Goal: Information Seeking & Learning: Learn about a topic

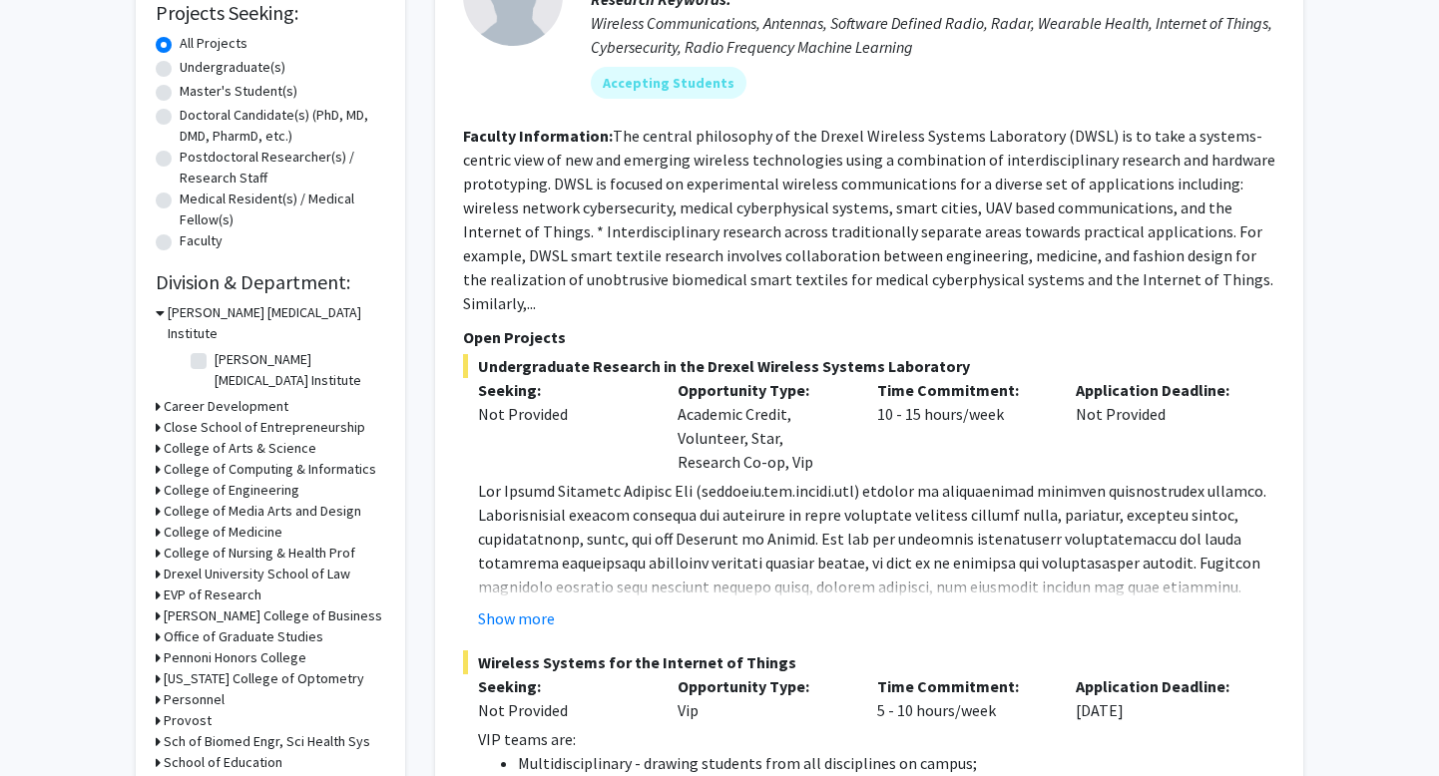
scroll to position [352, 0]
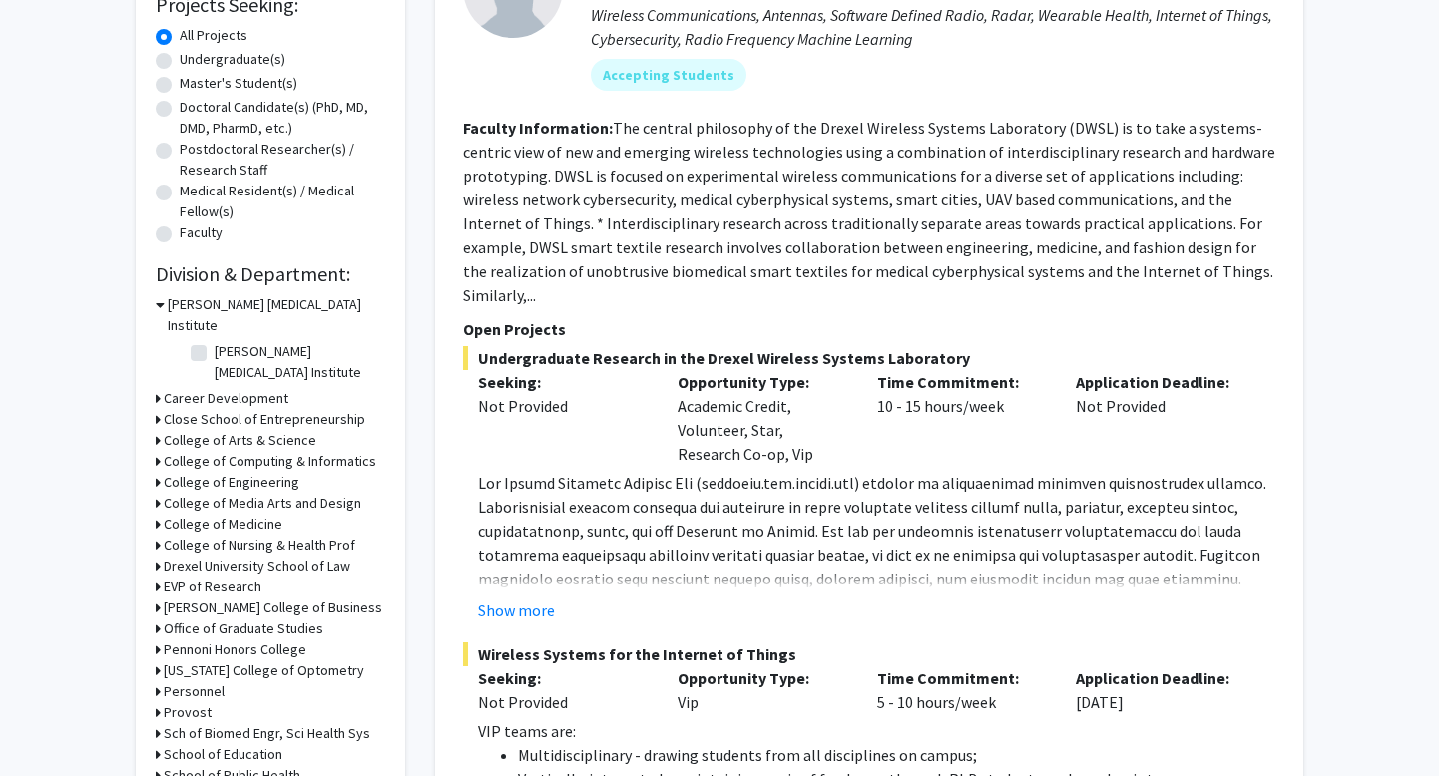
click at [256, 430] on h3 "College of Arts & Science" at bounding box center [240, 440] width 153 height 21
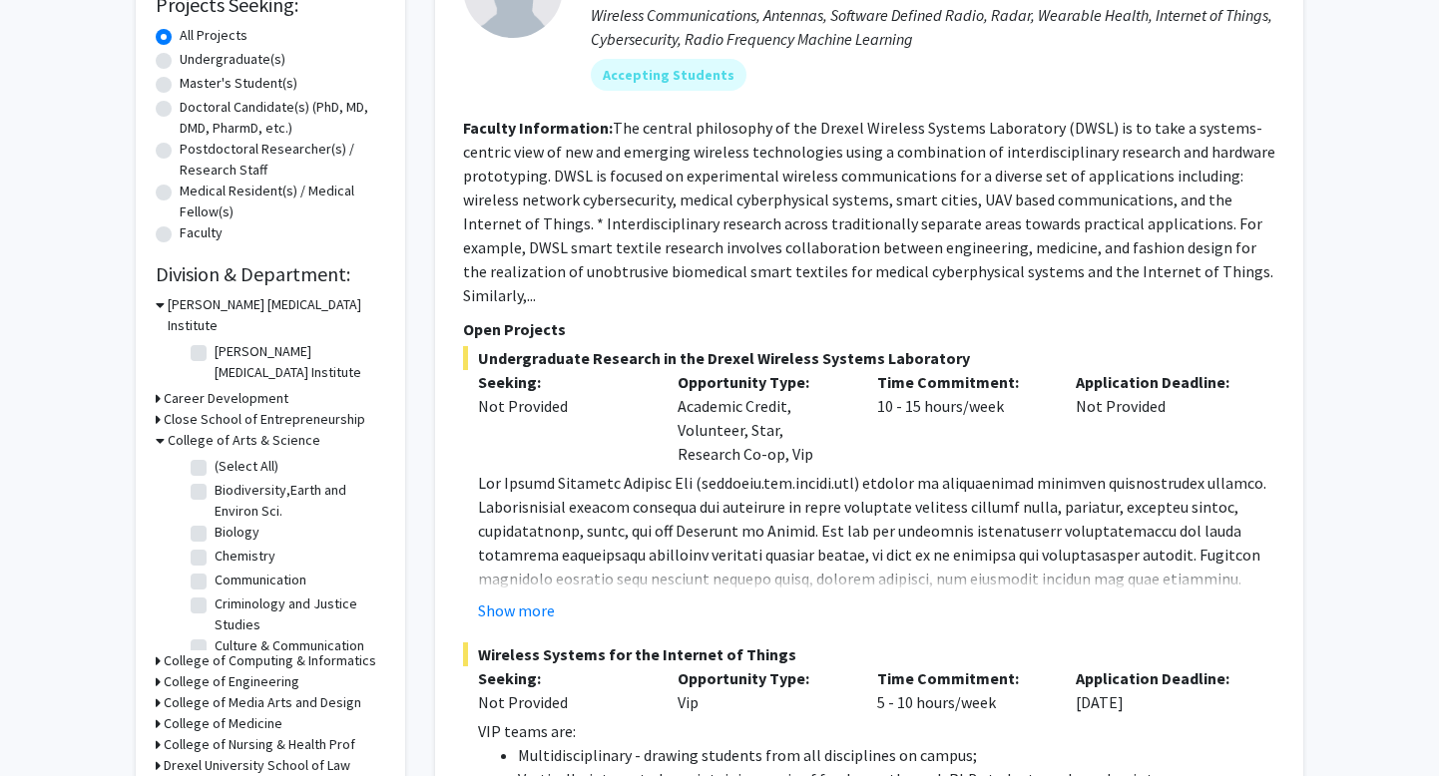
click at [215, 522] on label "Biology" at bounding box center [237, 532] width 45 height 21
click at [215, 522] on input "Biology" at bounding box center [221, 528] width 13 height 13
checkbox input "true"
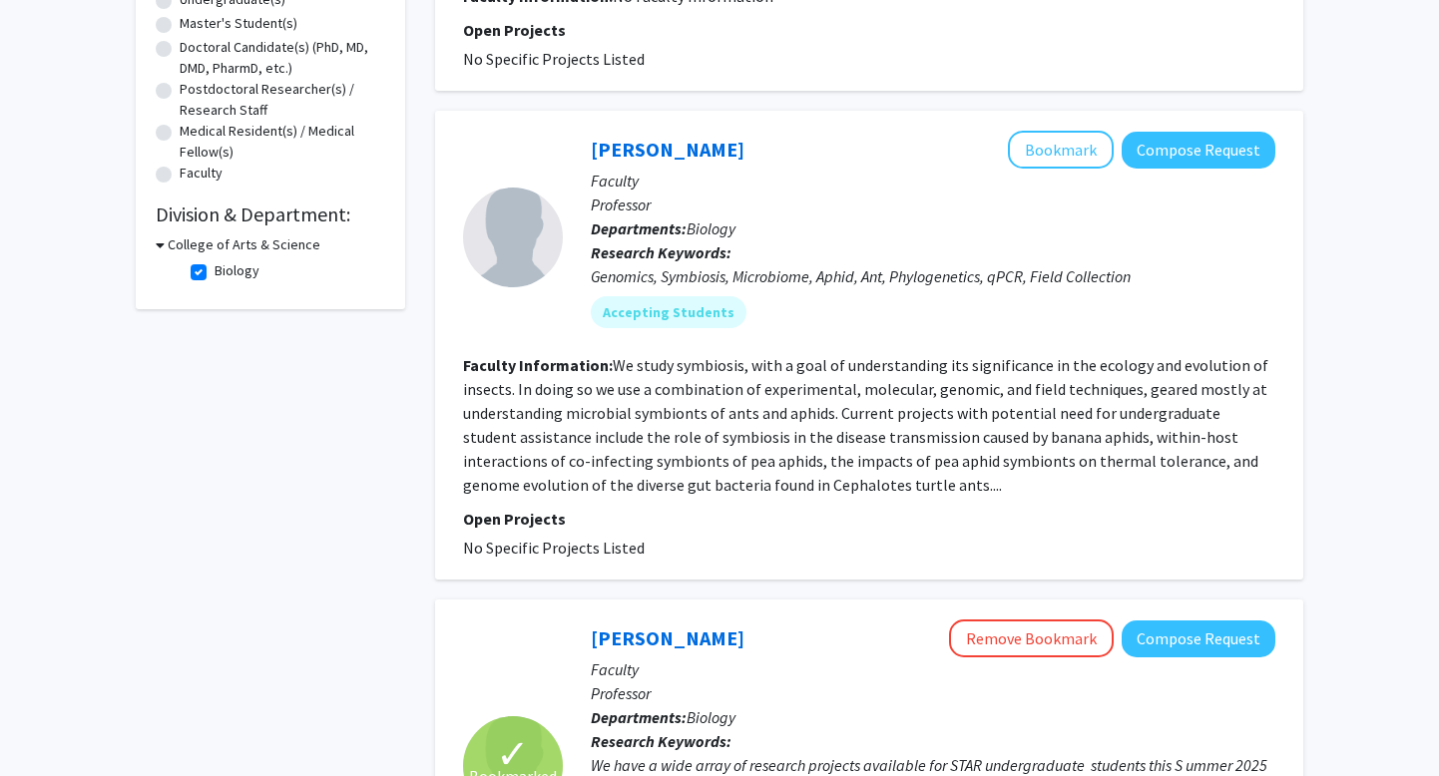
scroll to position [423, 0]
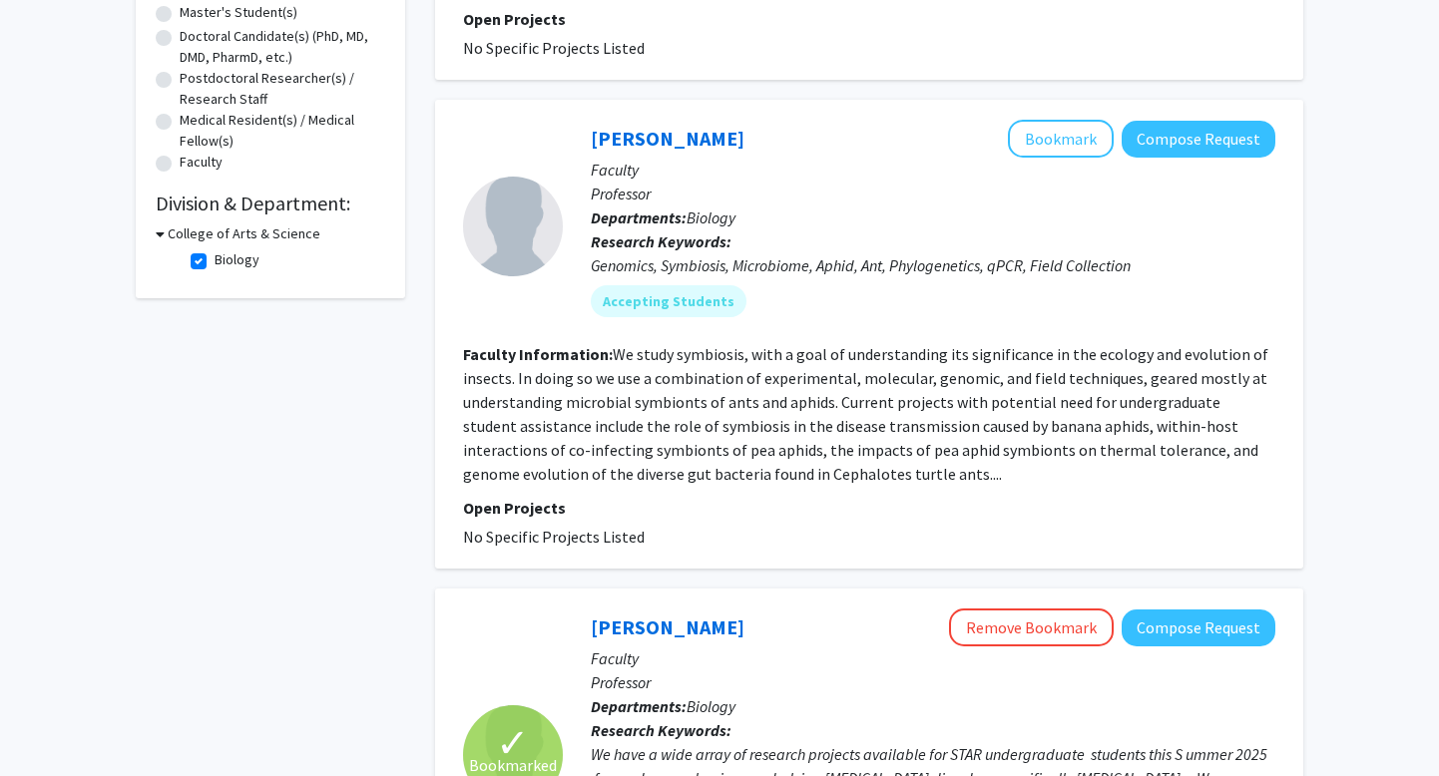
click at [798, 391] on section "Faculty Information: We study symbiosis, with a goal of understanding its signi…" at bounding box center [869, 414] width 812 height 144
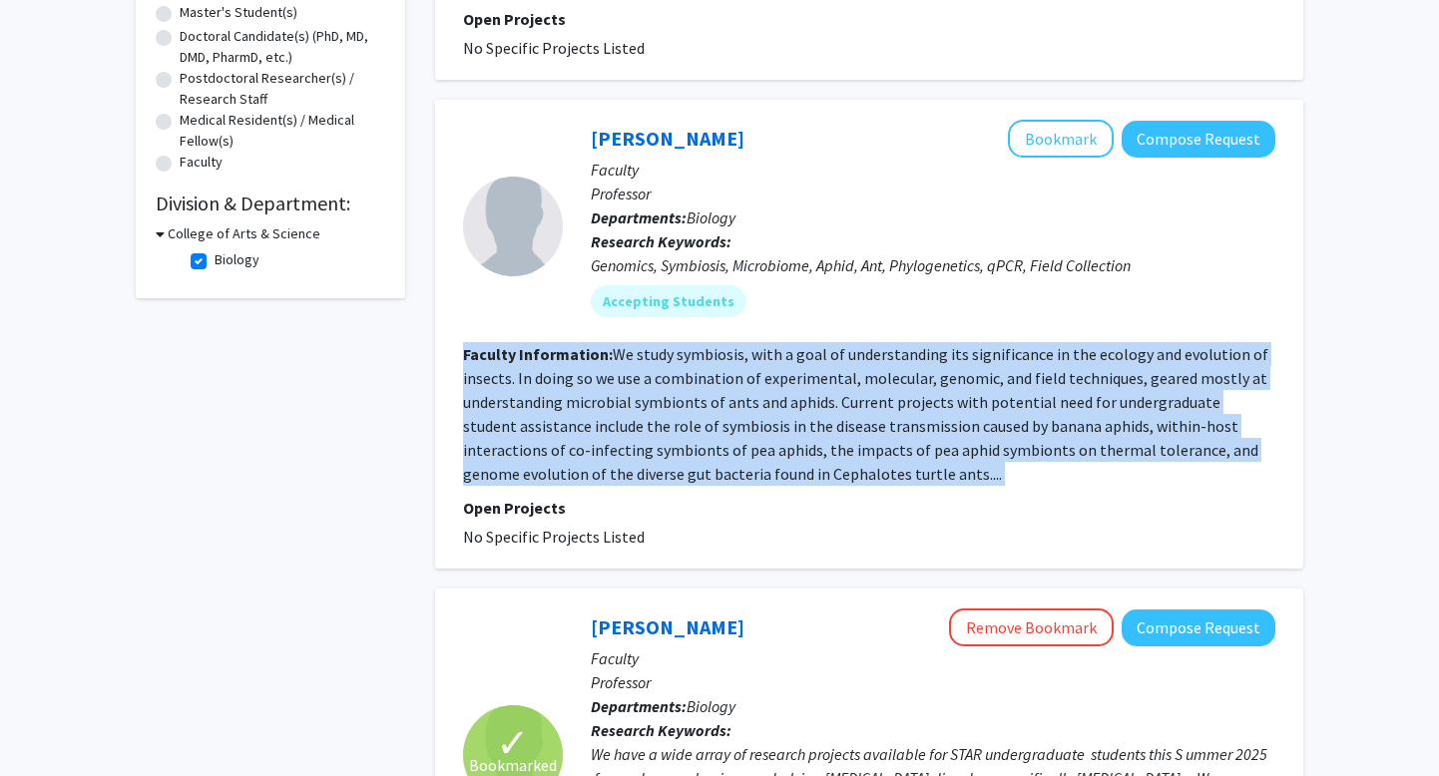
click at [830, 452] on fg-read-more "We study symbiosis, with a goal of understanding its significance in the ecolog…" at bounding box center [865, 414] width 805 height 140
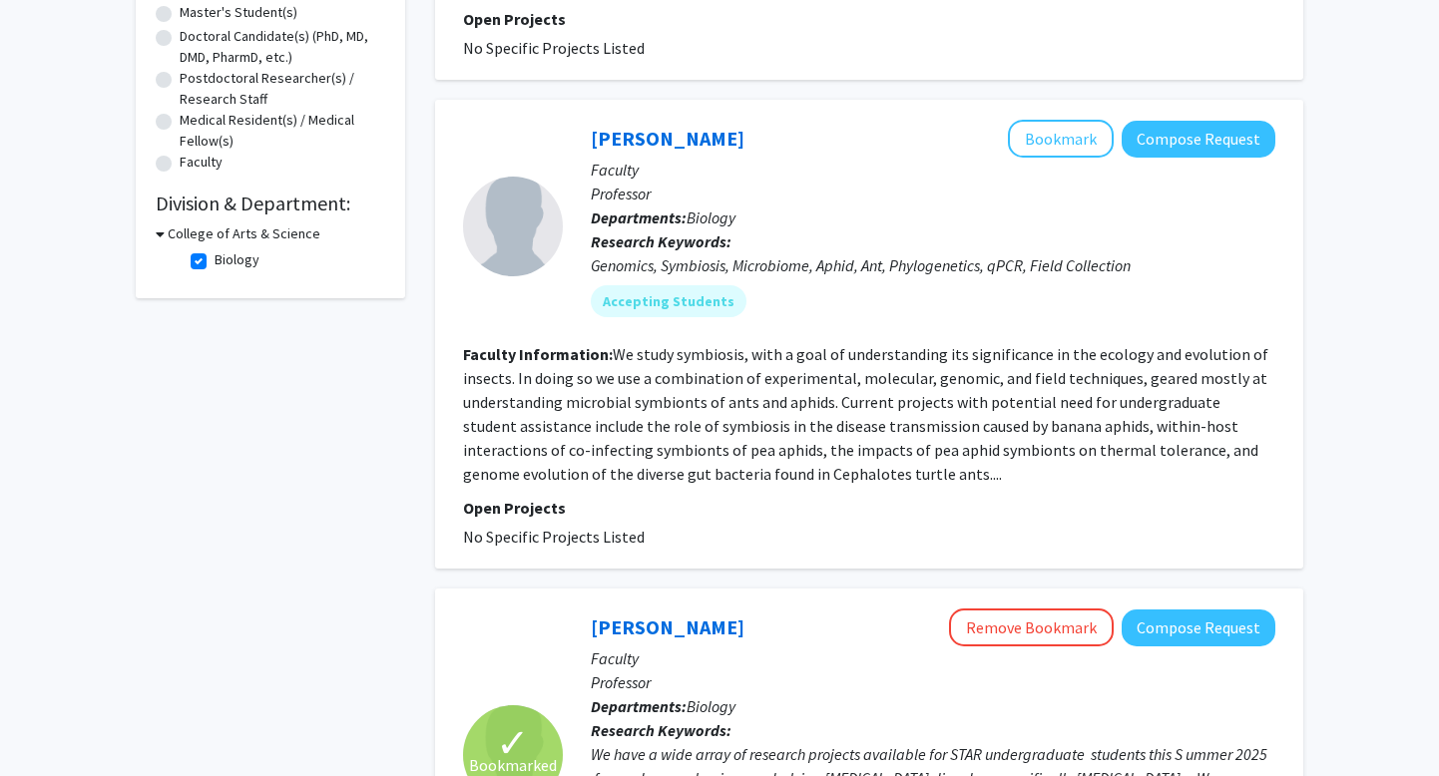
click at [837, 472] on fg-read-more "We study symbiosis, with a goal of understanding its significance in the ecolog…" at bounding box center [865, 414] width 805 height 140
click at [732, 414] on section "Faculty Information: We study symbiosis, with a goal of understanding its signi…" at bounding box center [869, 414] width 812 height 144
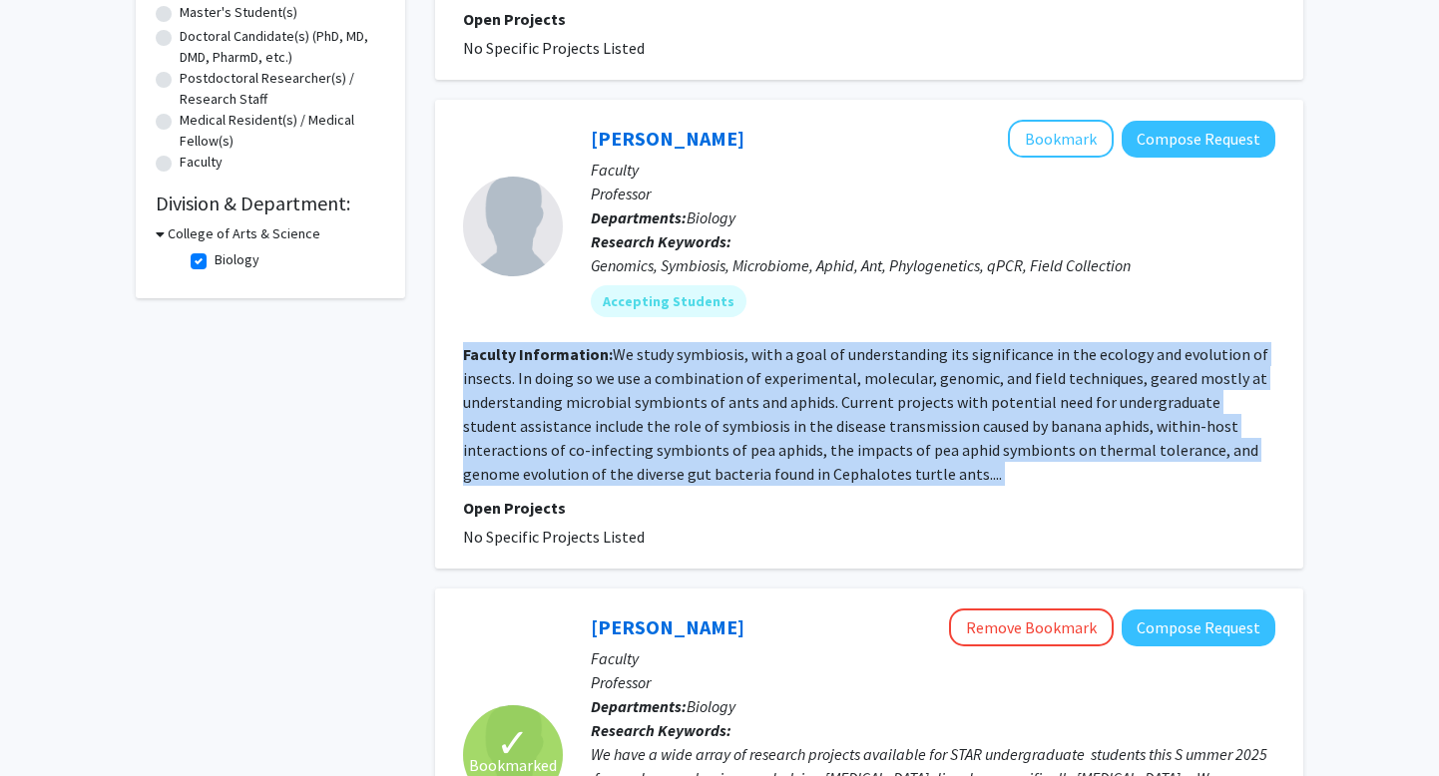
click at [732, 414] on section "Faculty Information: We study symbiosis, with a goal of understanding its signi…" at bounding box center [869, 414] width 812 height 144
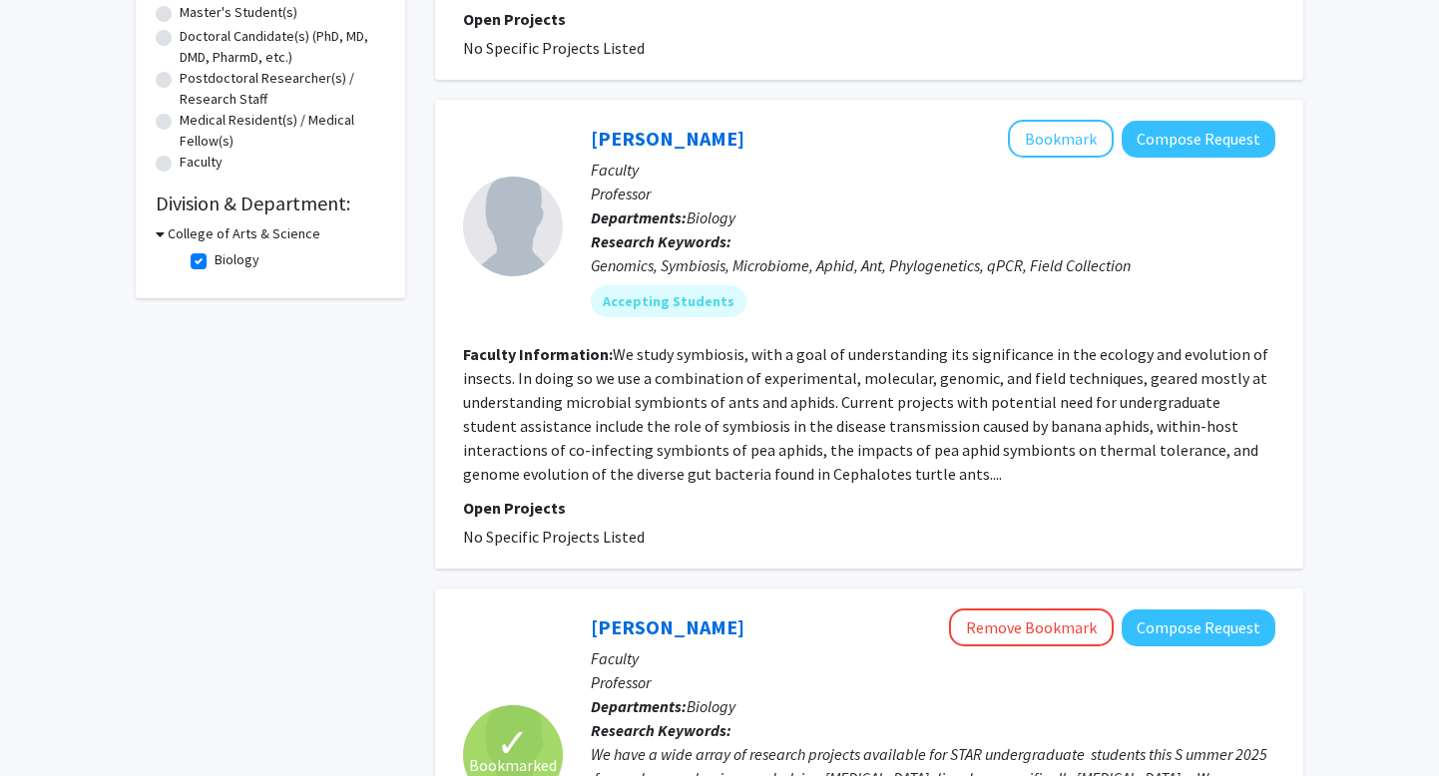
click at [732, 420] on fg-read-more "We study symbiosis, with a goal of understanding its significance in the ecolog…" at bounding box center [865, 414] width 805 height 140
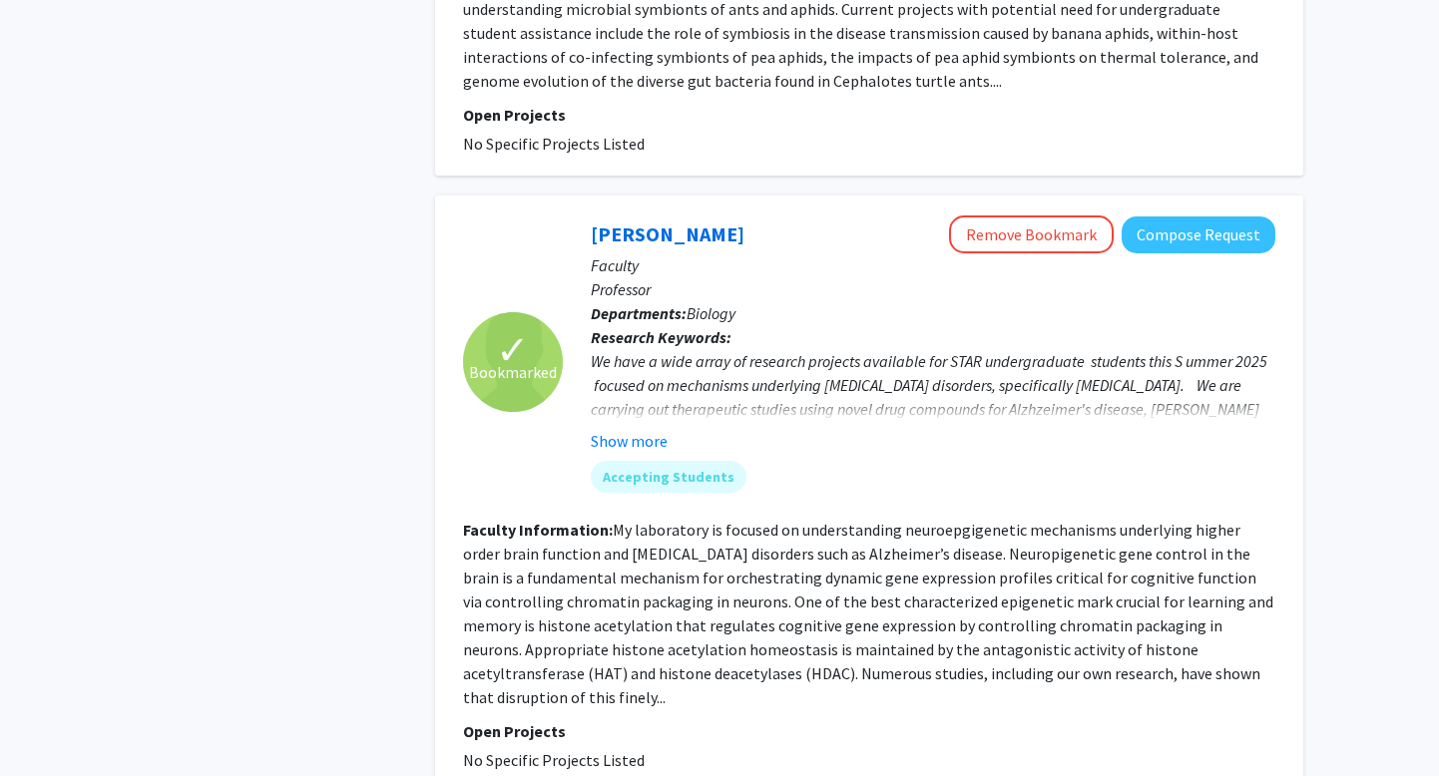
scroll to position [817, 0]
click at [647, 442] on button "Show more" at bounding box center [629, 440] width 77 height 24
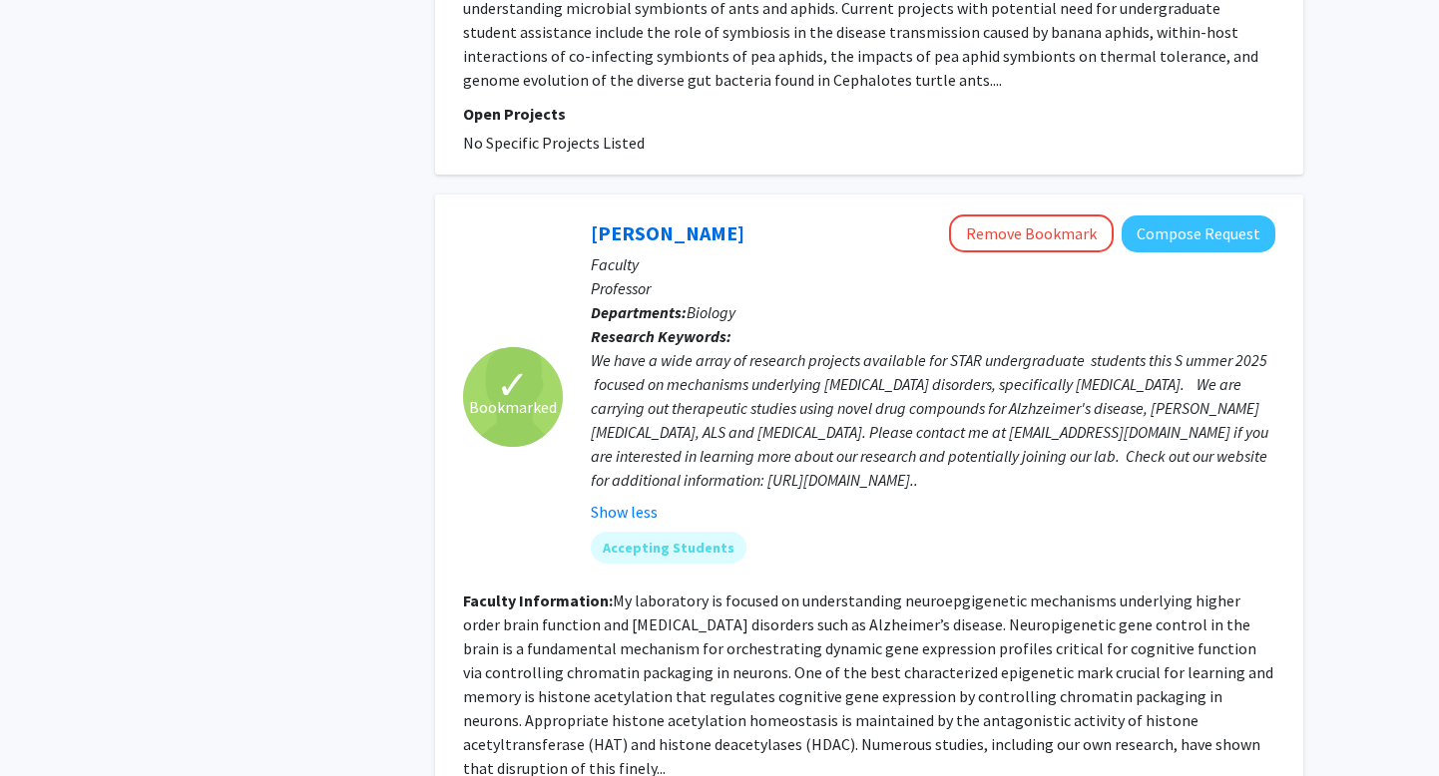
click at [725, 467] on div "We have a wide array of research projects available for STAR undergraduate stud…" at bounding box center [933, 420] width 685 height 144
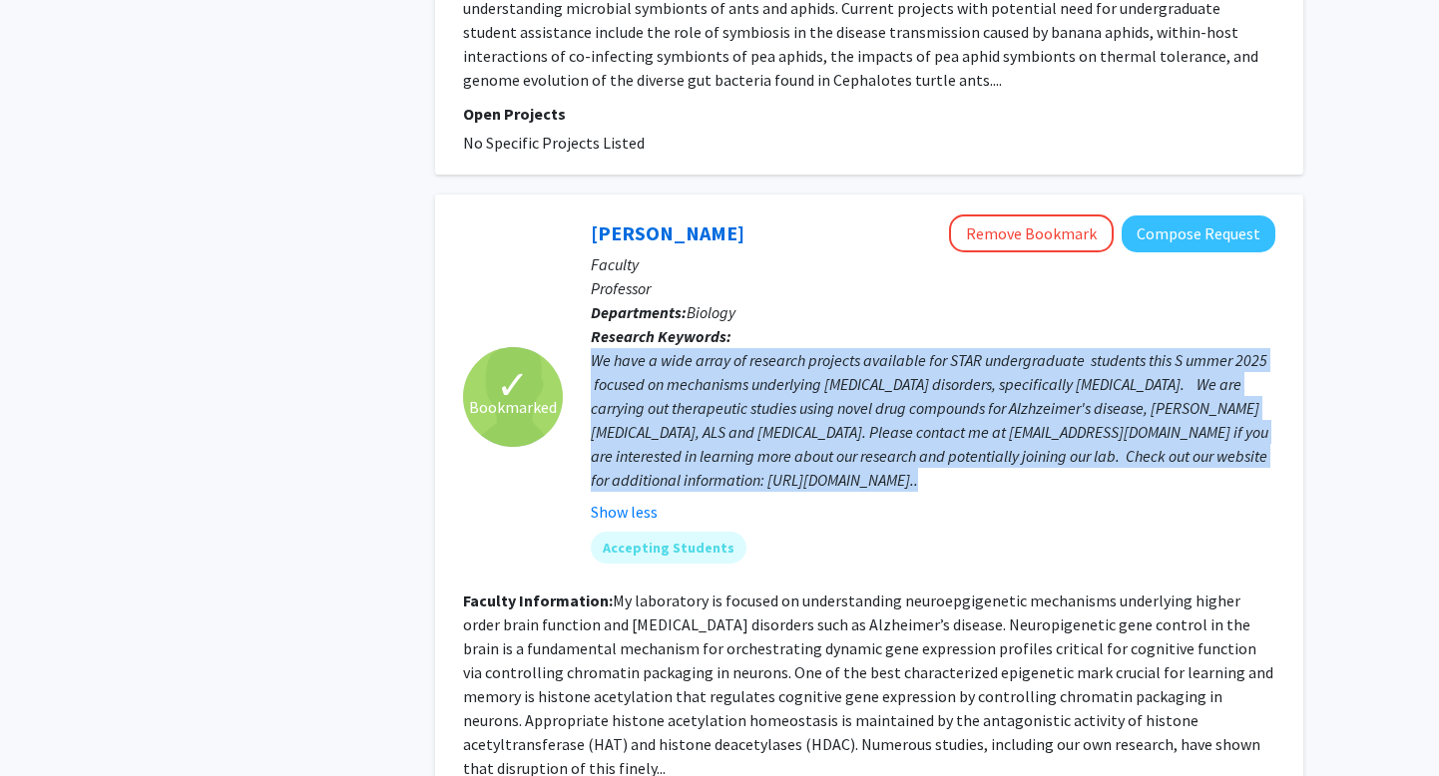
click at [725, 467] on div "We have a wide array of research projects available for STAR undergraduate stud…" at bounding box center [933, 420] width 685 height 144
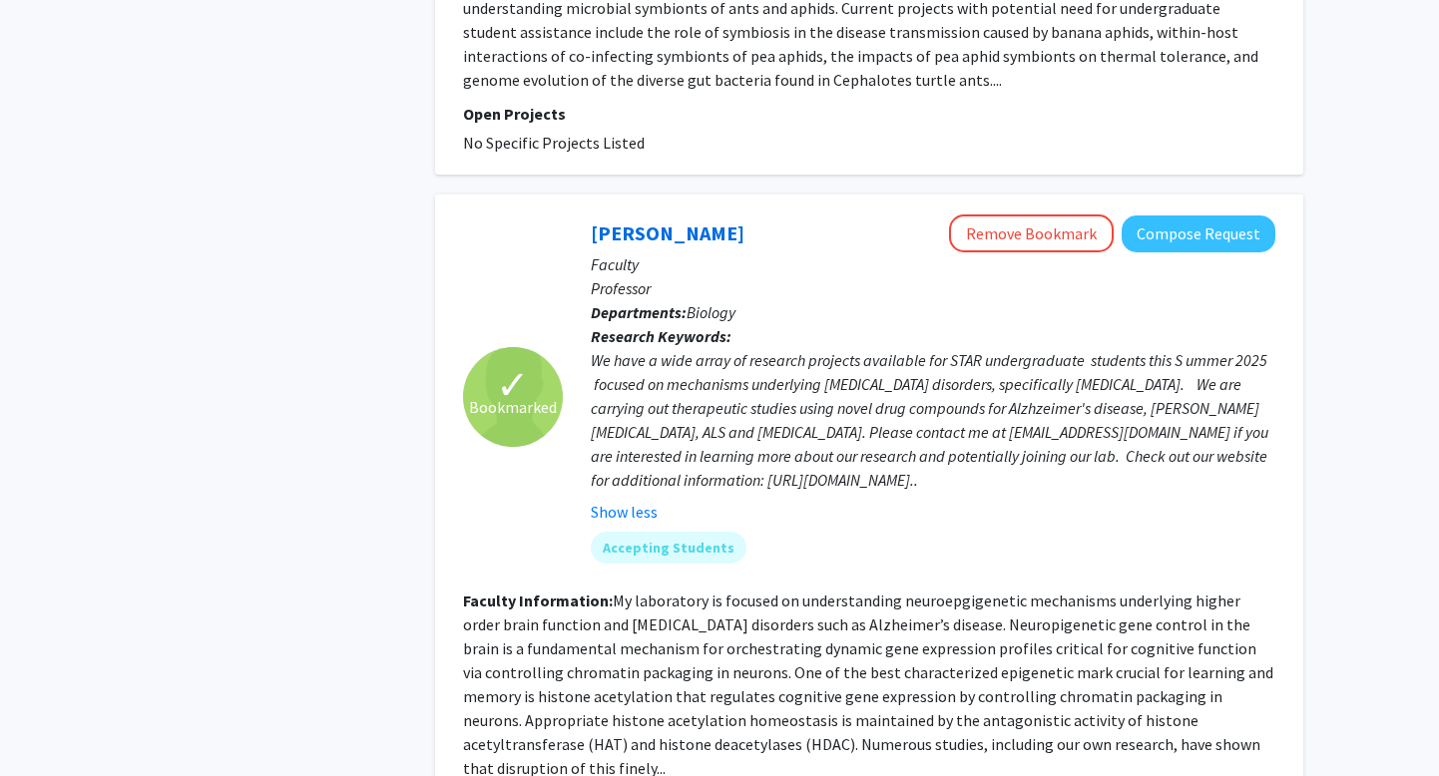
click at [726, 471] on div "We have a wide array of research projects available for STAR undergraduate stud…" at bounding box center [933, 420] width 685 height 144
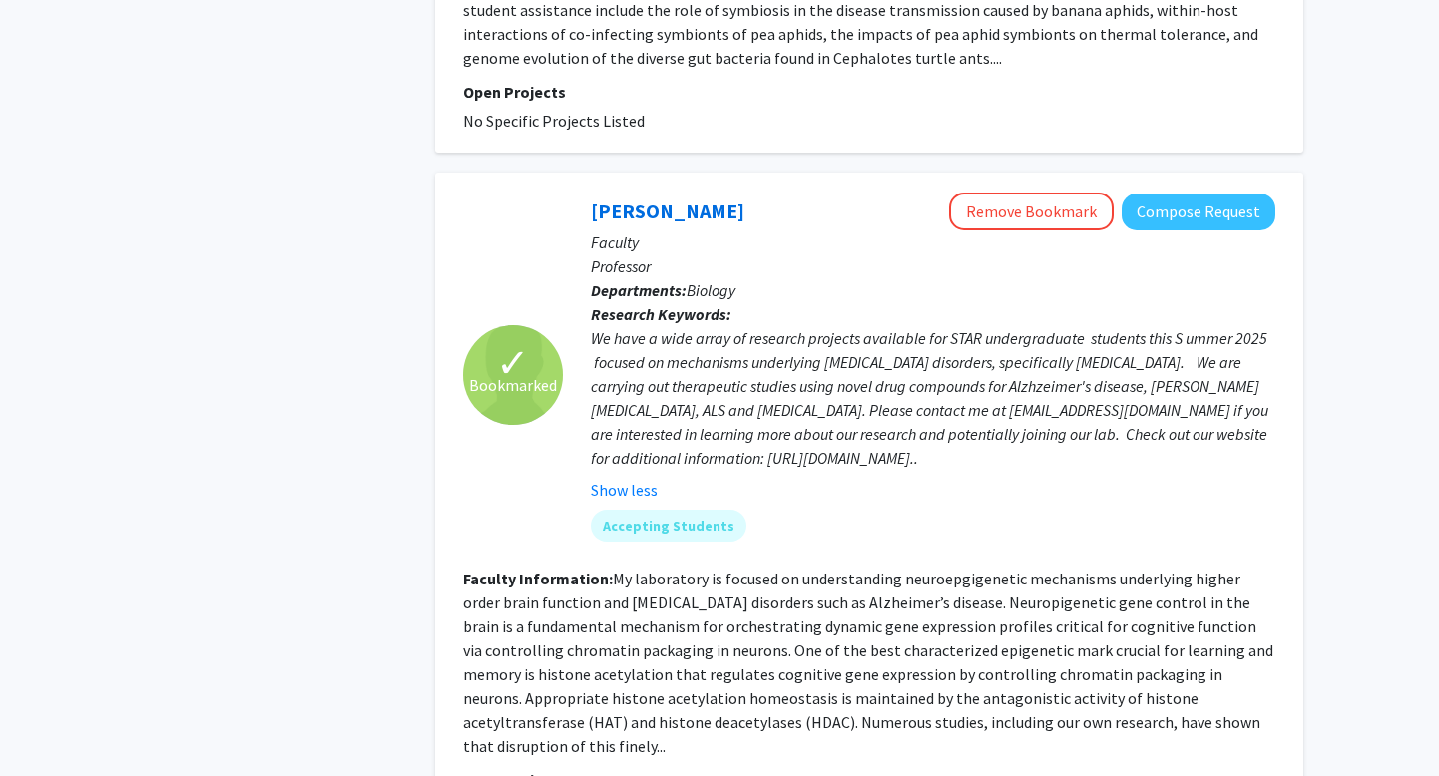
scroll to position [846, 0]
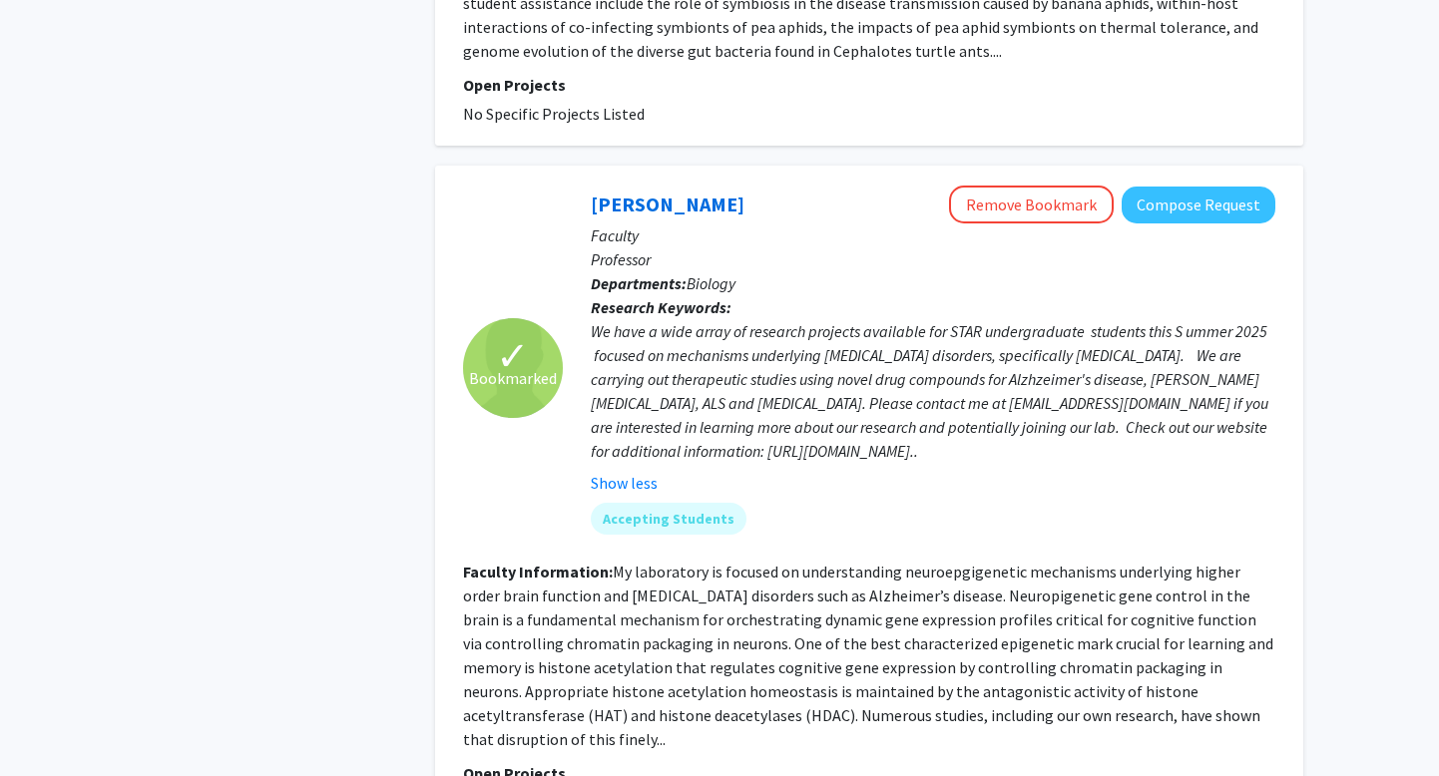
click at [544, 357] on div "✓ Bookmarked" at bounding box center [513, 368] width 100 height 100
click at [654, 210] on link "[PERSON_NAME]" at bounding box center [668, 204] width 154 height 25
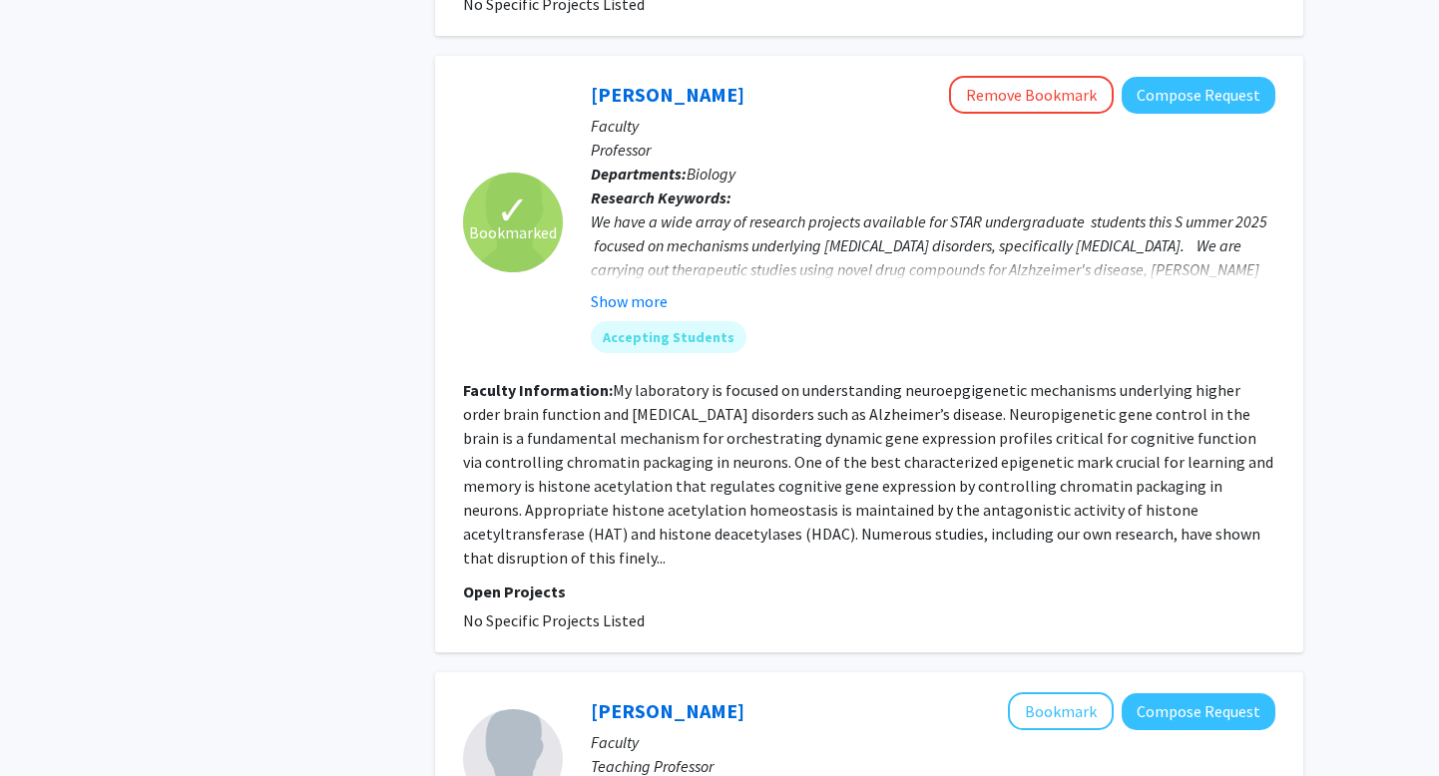
scroll to position [949, 0]
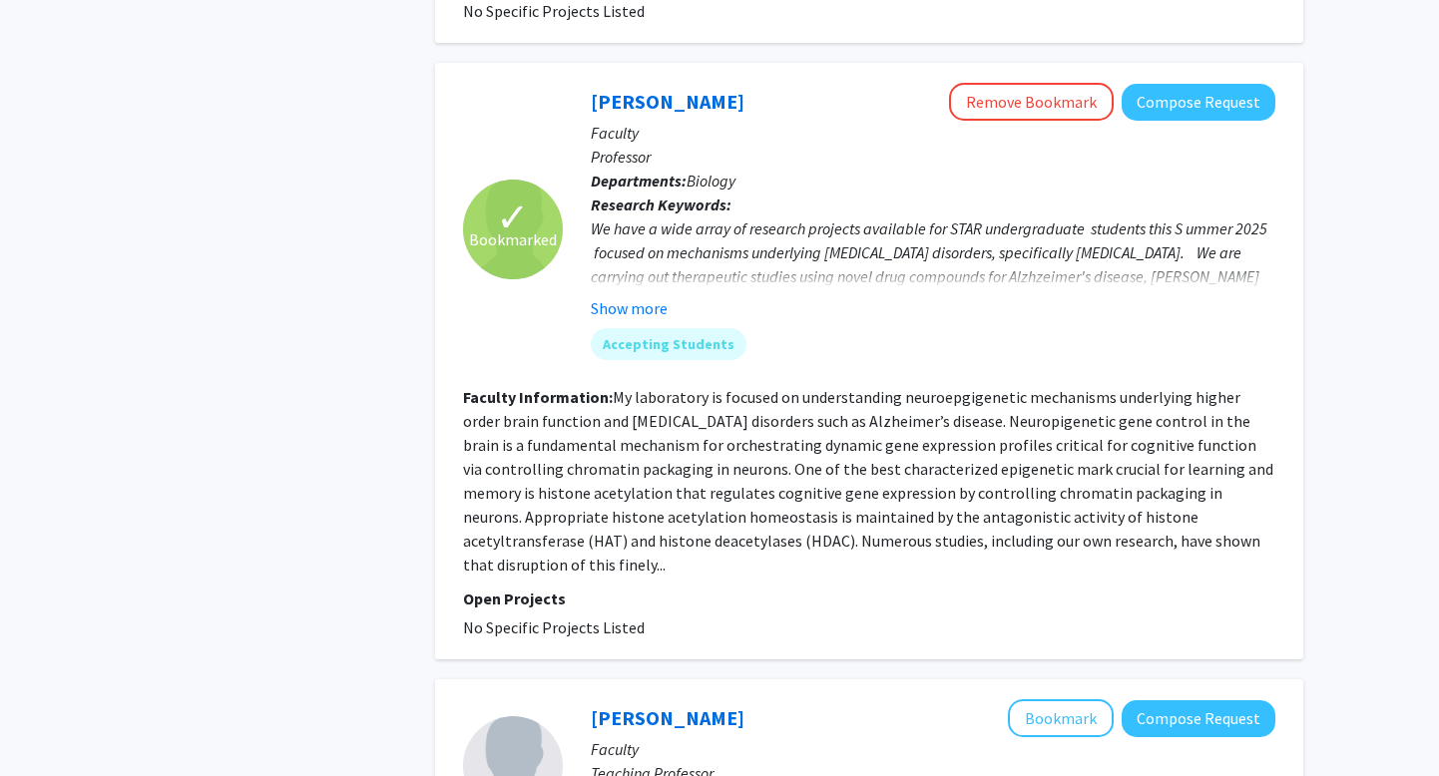
click at [1017, 272] on div "We have a wide array of research projects available for STAR undergraduate stud…" at bounding box center [933, 289] width 685 height 144
click at [1211, 288] on fg-read-more "We have a wide array of research projects available for STAR undergraduate stud…" at bounding box center [933, 269] width 685 height 104
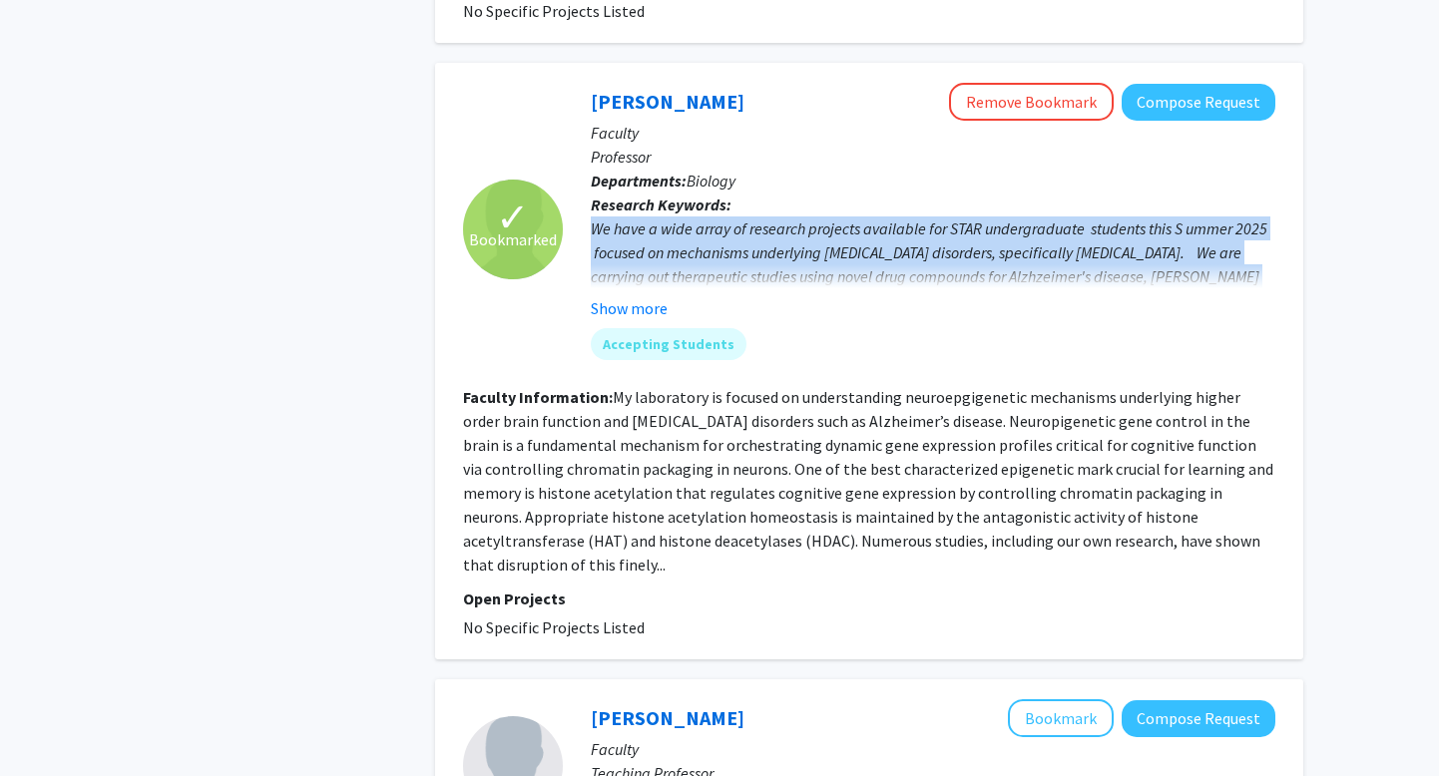
click at [1211, 288] on fg-read-more "We have a wide array of research projects available for STAR undergraduate stud…" at bounding box center [933, 269] width 685 height 104
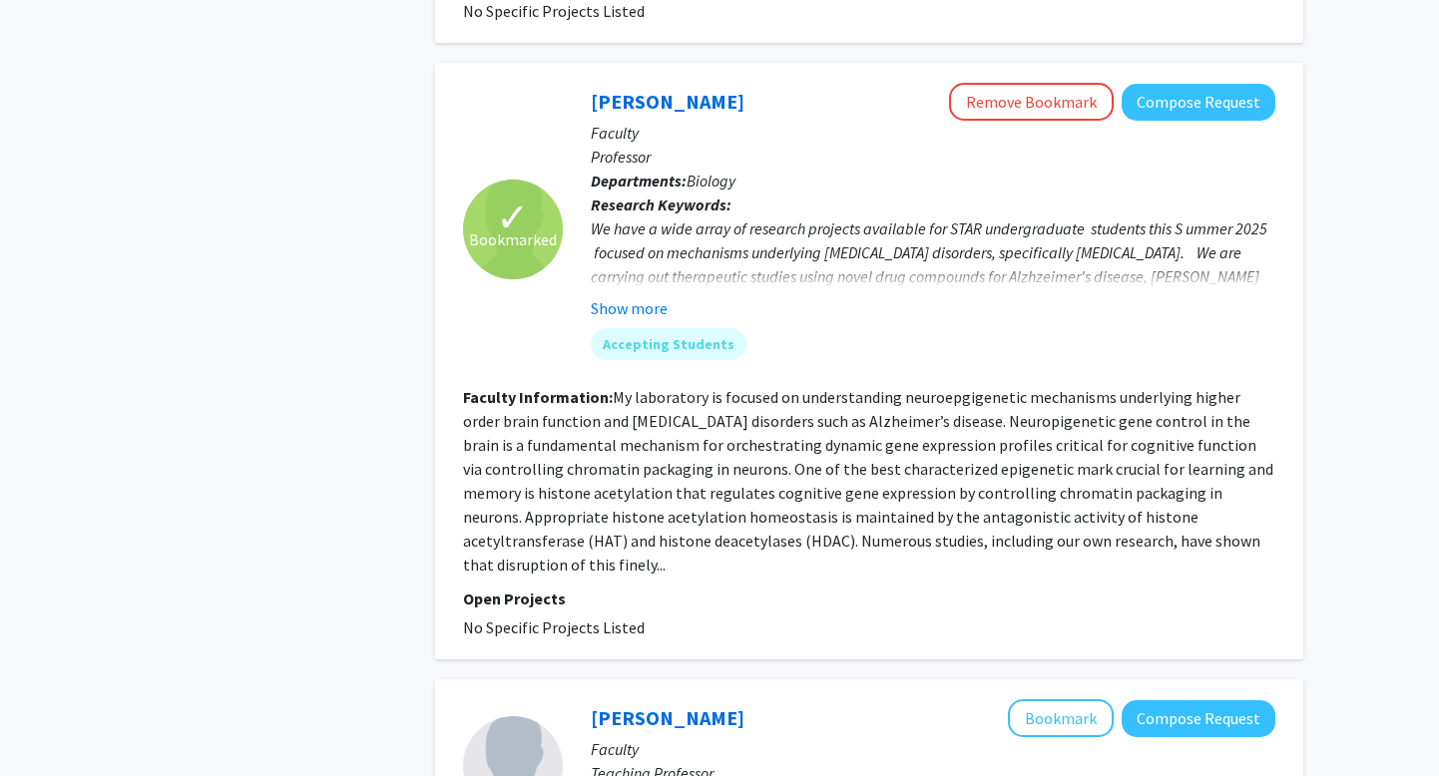
click at [1157, 421] on fg-read-more "My laboratory is focused on understanding neuroepgigenetic mechanisms underlyin…" at bounding box center [868, 481] width 810 height 188
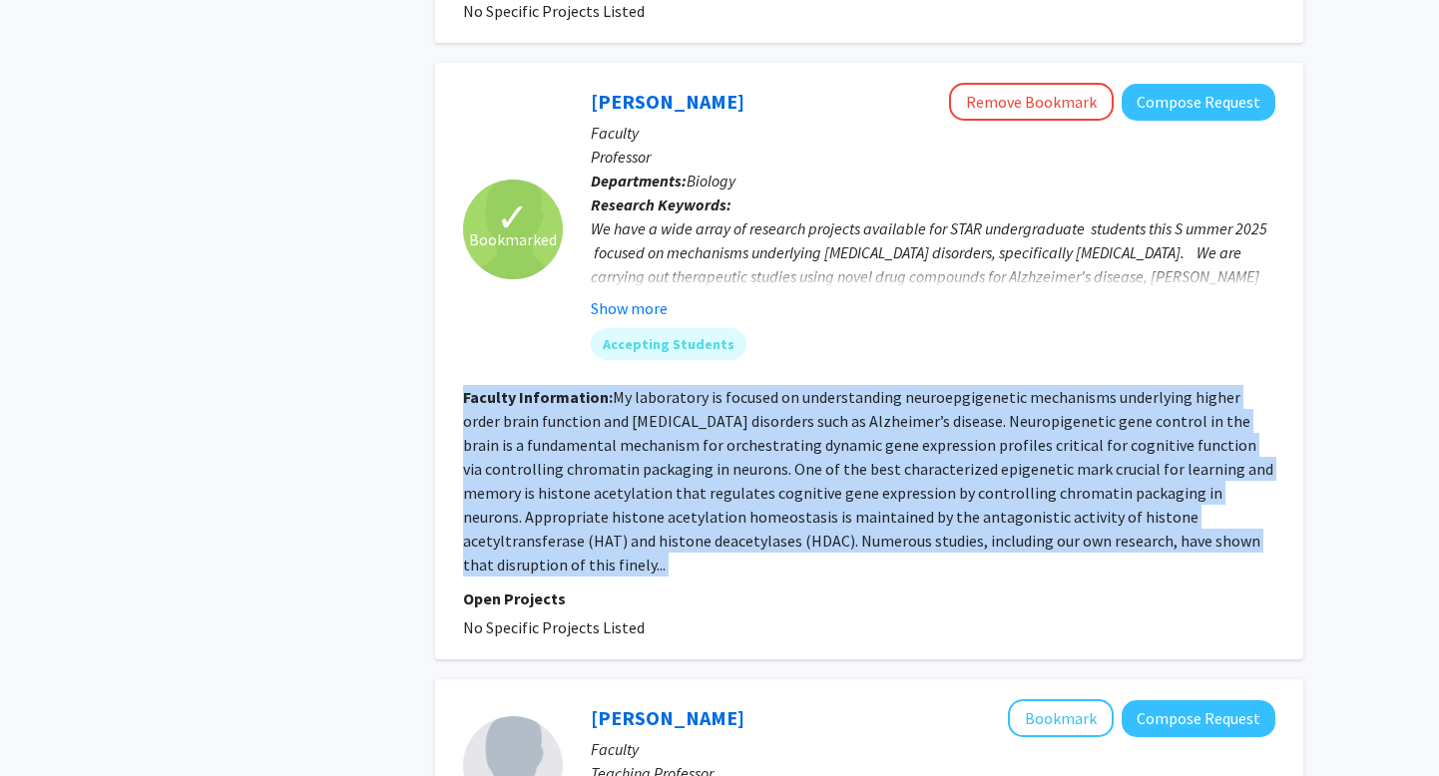
click at [1157, 421] on fg-read-more "My laboratory is focused on understanding neuroepgigenetic mechanisms underlyin…" at bounding box center [868, 481] width 810 height 188
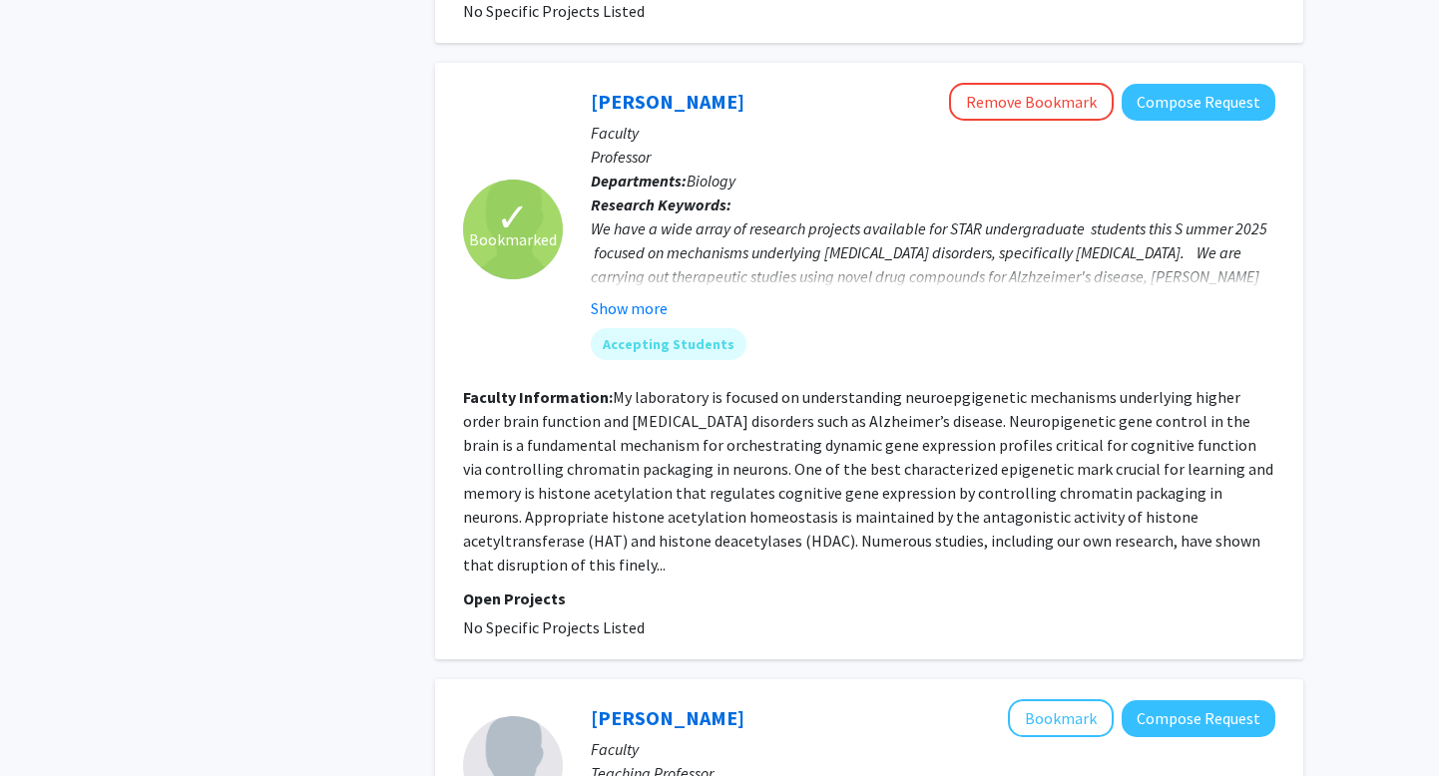
click at [1239, 394] on fg-read-more "My laboratory is focused on understanding neuroepgigenetic mechanisms underlyin…" at bounding box center [868, 481] width 810 height 188
click at [635, 313] on button "Show more" at bounding box center [629, 308] width 77 height 24
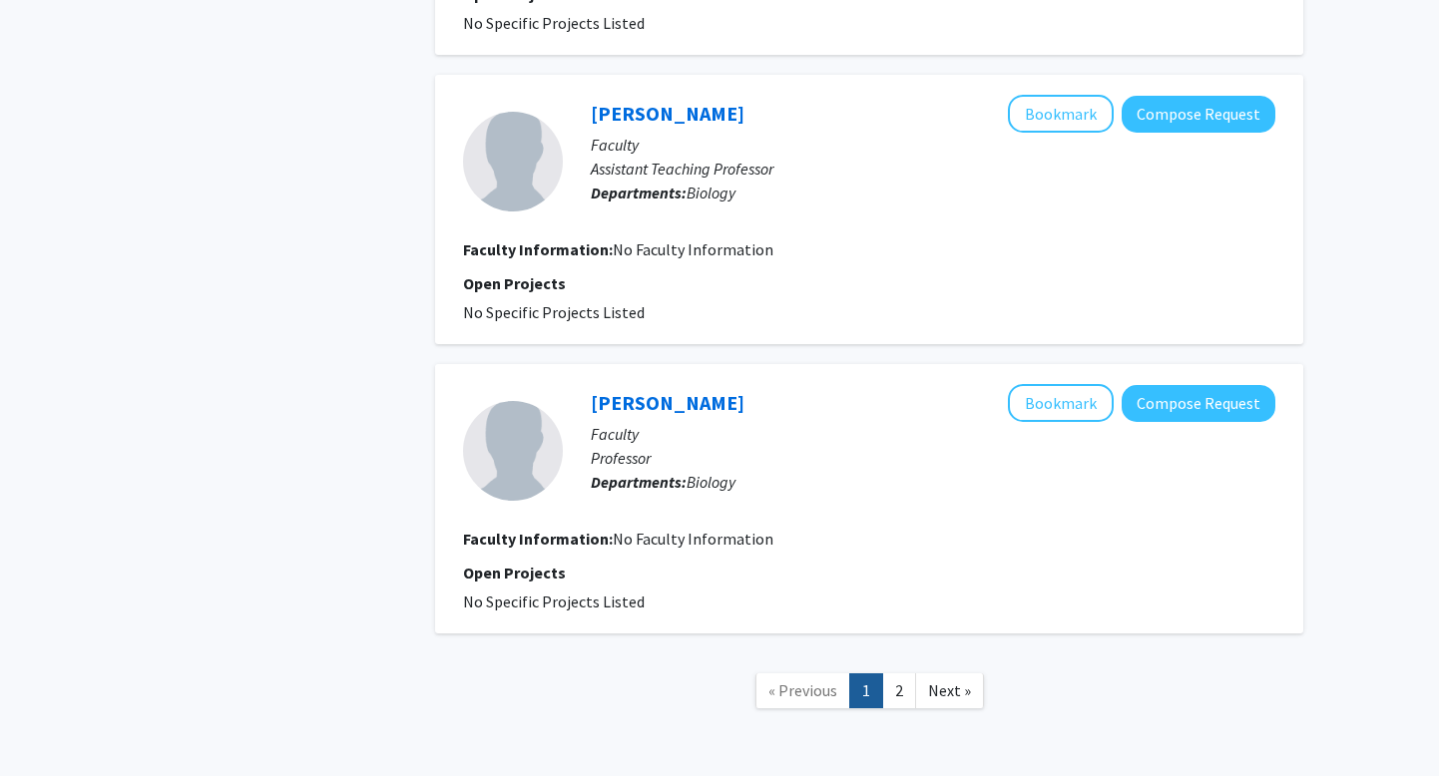
scroll to position [3076, 0]
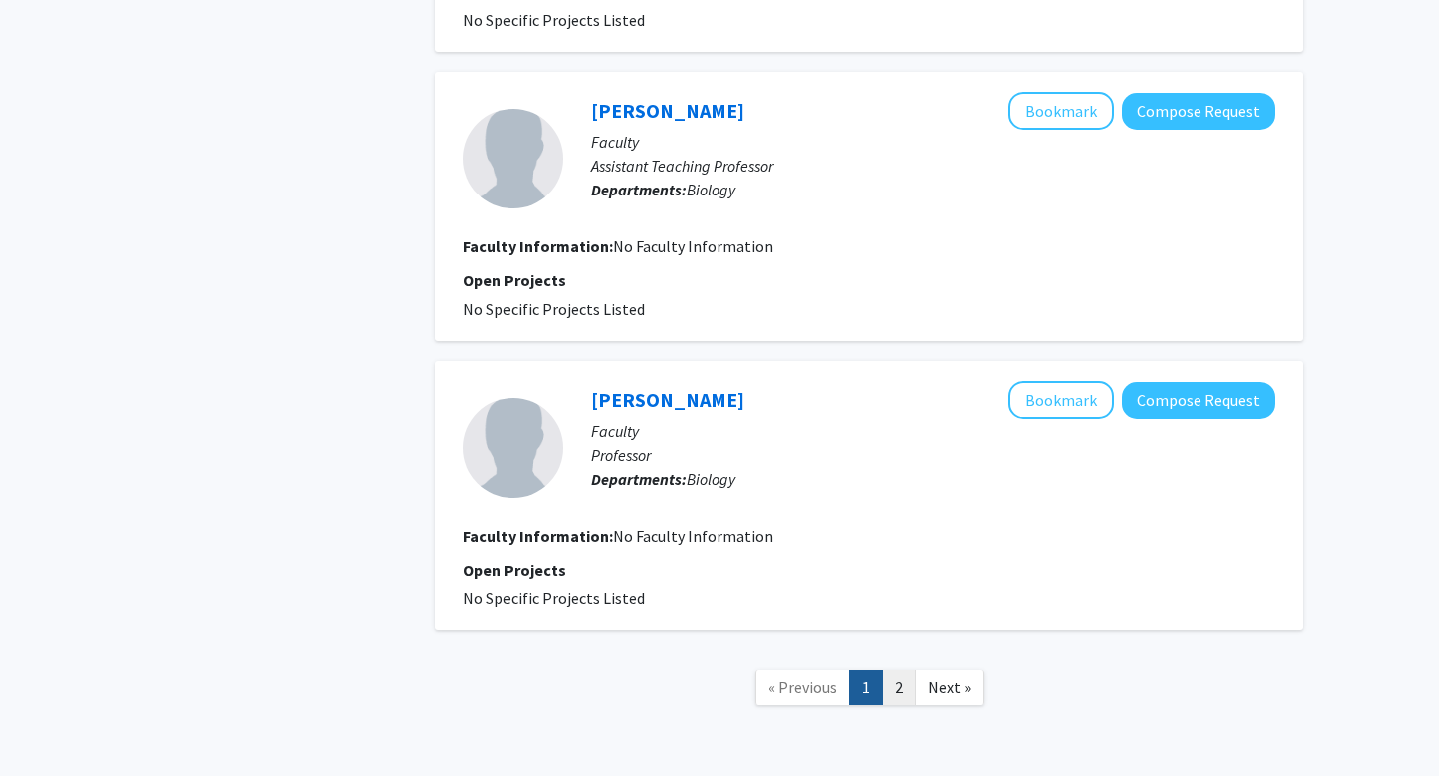
click at [892, 671] on link "2" at bounding box center [899, 688] width 34 height 35
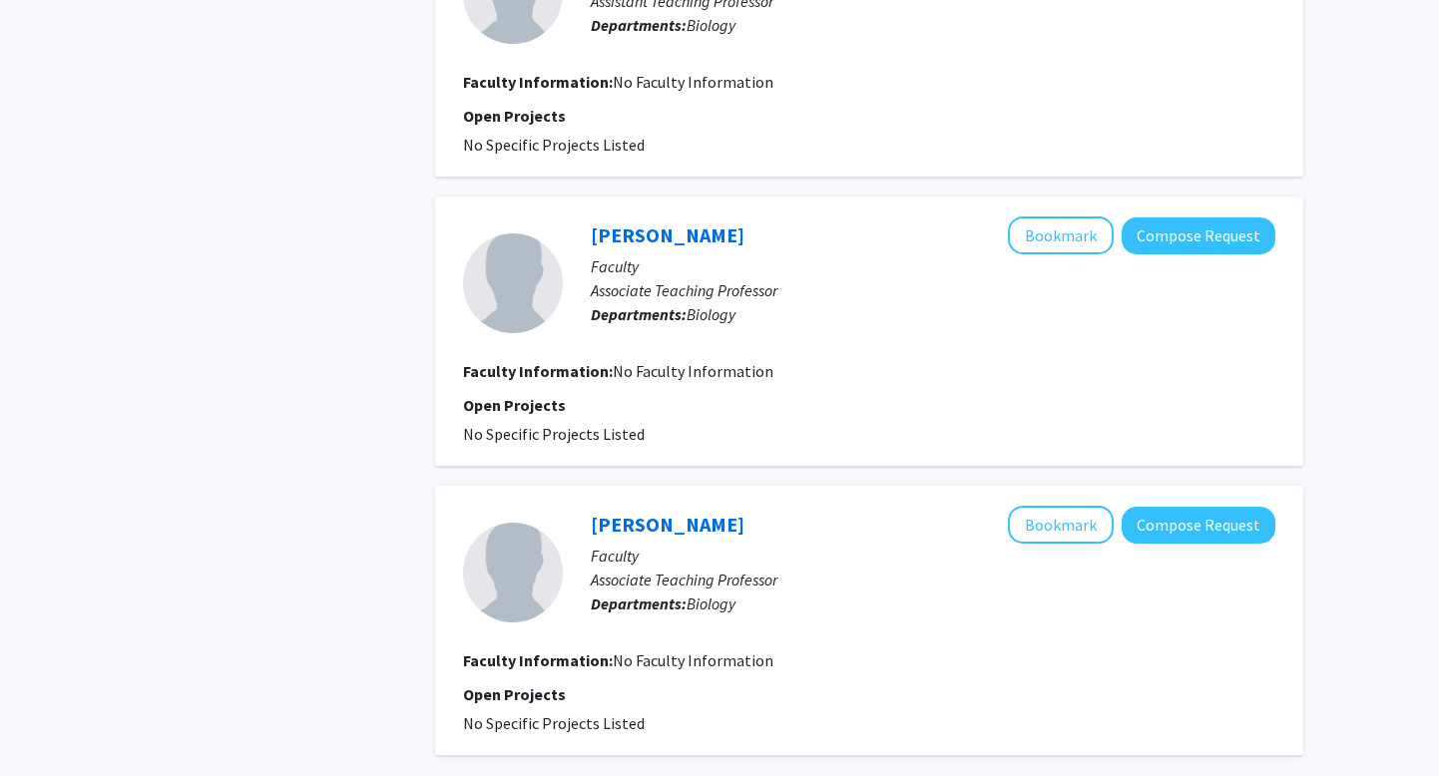
scroll to position [1941, 0]
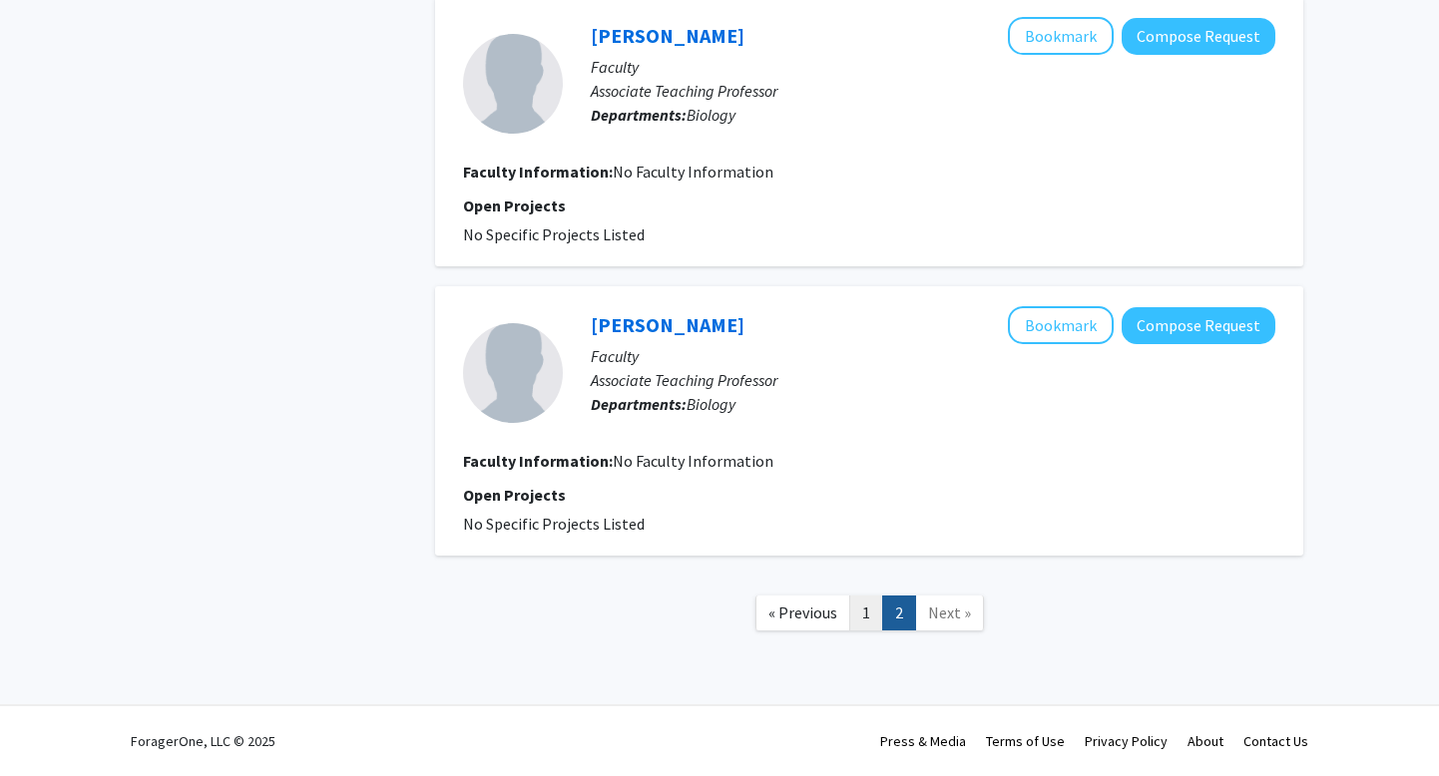
click at [870, 609] on link "1" at bounding box center [866, 613] width 34 height 35
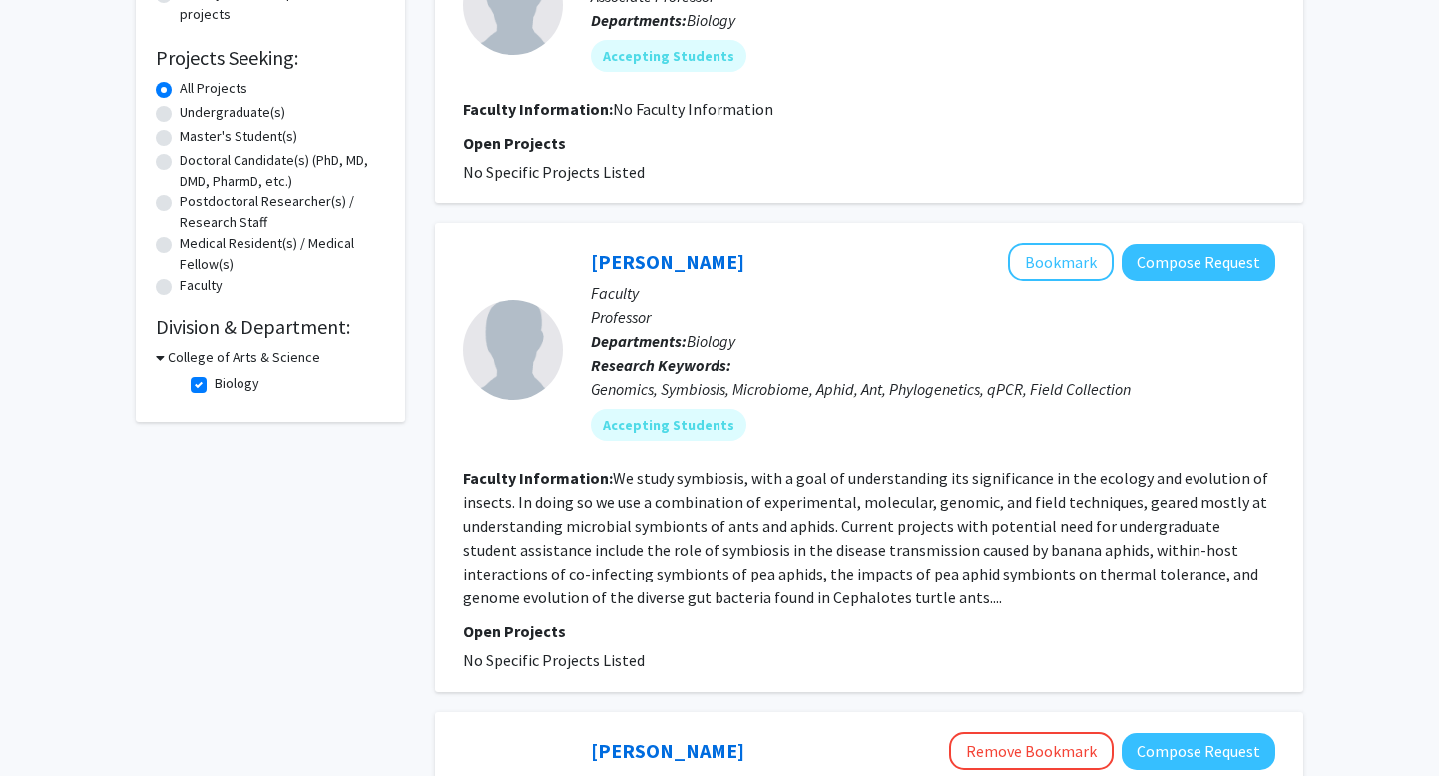
scroll to position [298, 0]
